Goal: Information Seeking & Learning: Learn about a topic

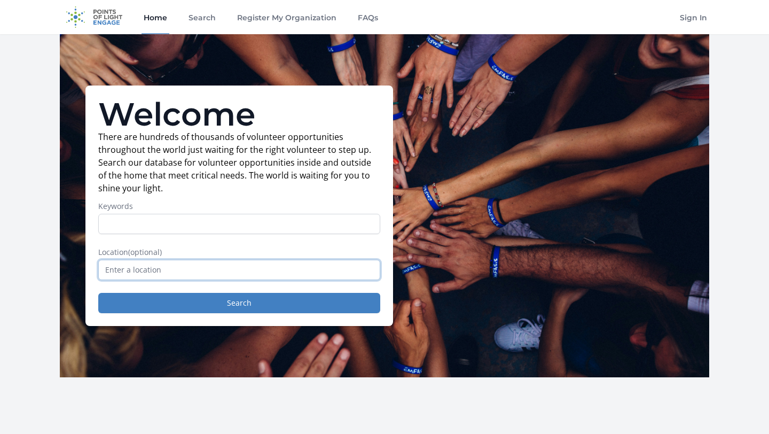
click at [149, 271] on input "text" at bounding box center [239, 270] width 282 height 20
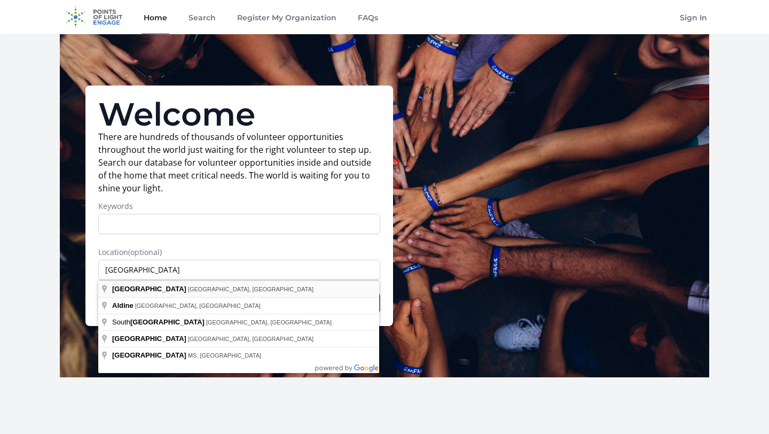
type input "[GEOGRAPHIC_DATA], [GEOGRAPHIC_DATA], [GEOGRAPHIC_DATA]"
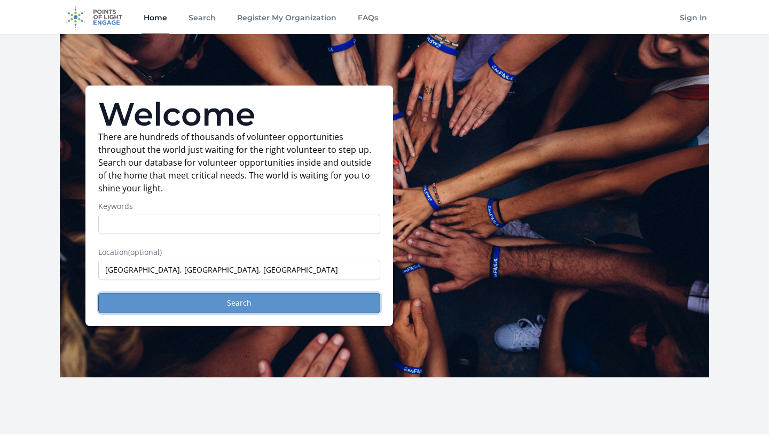
click at [176, 307] on button "Search" at bounding box center [239, 303] width 282 height 20
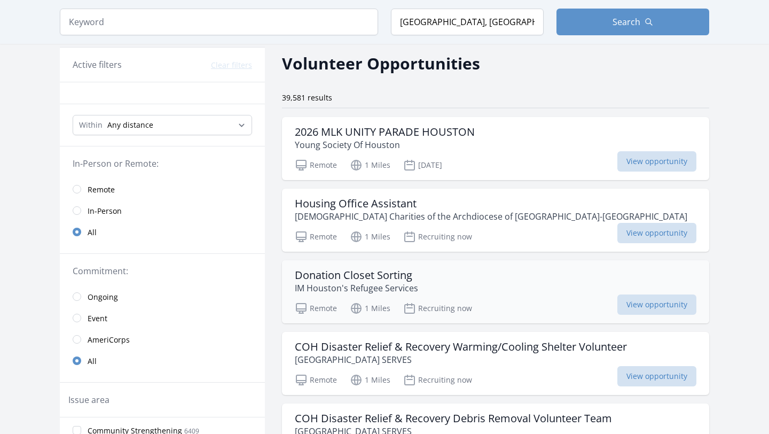
scroll to position [52, 0]
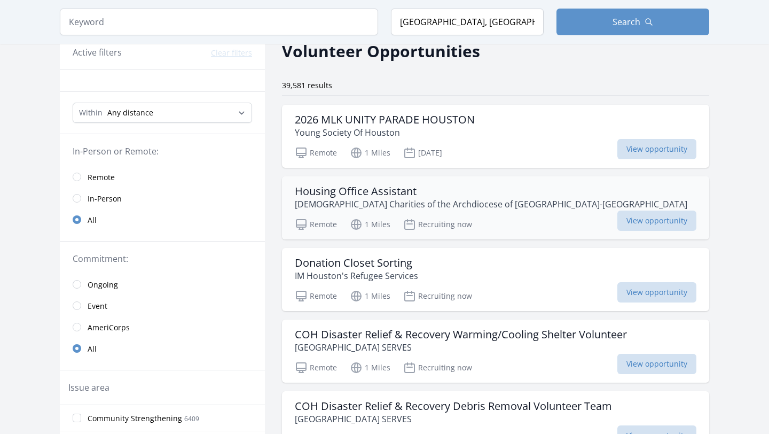
click at [374, 190] on h3 "Housing Office Assistant" at bounding box center [491, 191] width 392 height 13
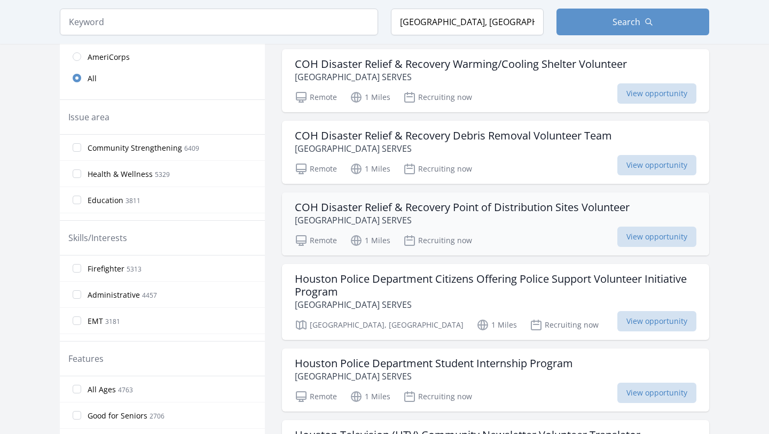
scroll to position [328, 0]
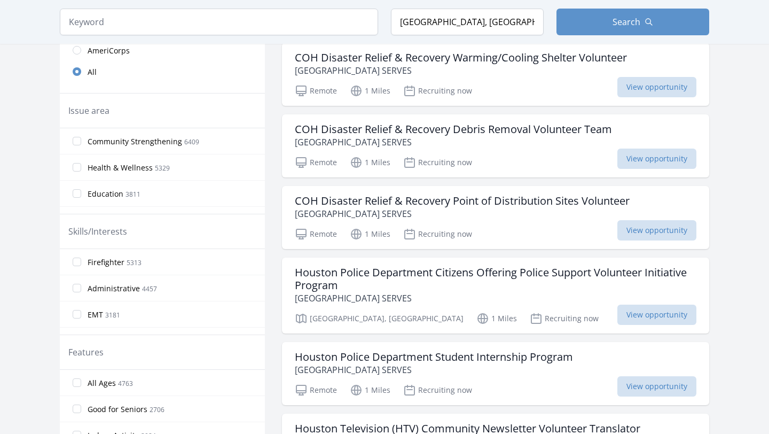
click at [155, 168] on span "5329" at bounding box center [162, 167] width 15 height 9
click at [81, 168] on input "Health & Wellness 5329" at bounding box center [77, 167] width 9 height 9
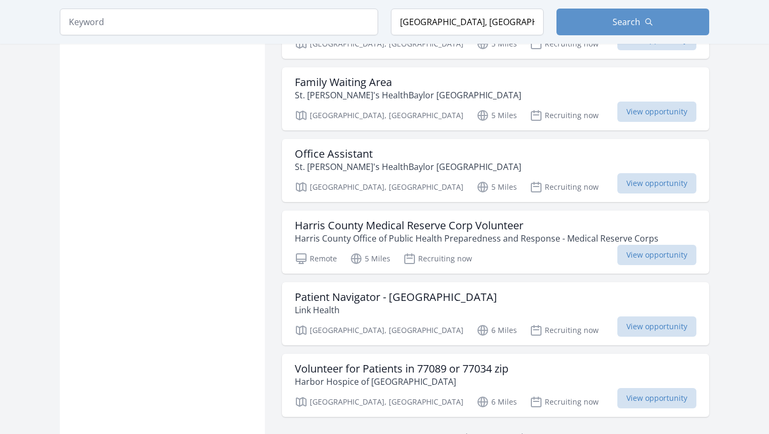
scroll to position [1357, 0]
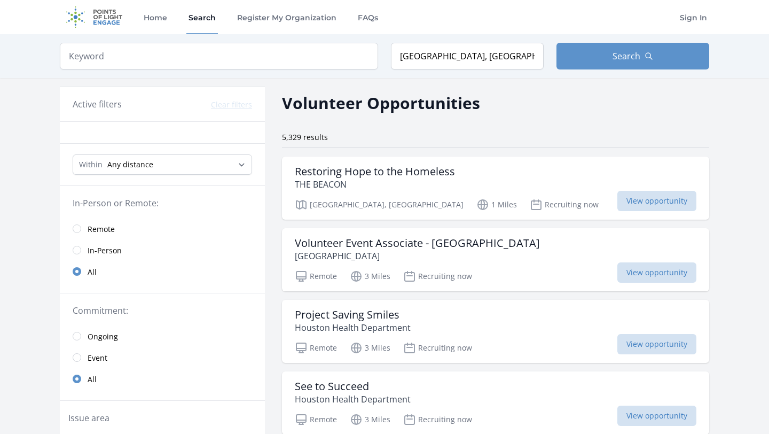
click at [94, 21] on img at bounding box center [94, 17] width 69 height 34
